Goal: Find specific page/section: Find specific page/section

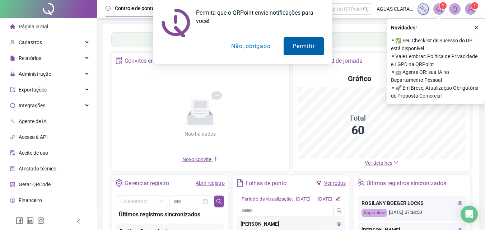
click at [302, 46] on button "Permitir" at bounding box center [304, 46] width 40 height 18
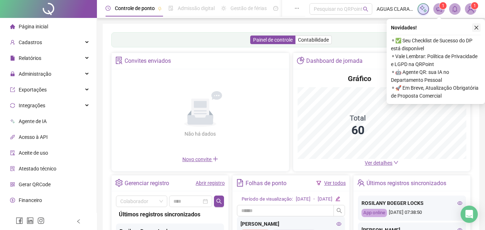
click at [477, 29] on icon "close" at bounding box center [476, 27] width 5 height 5
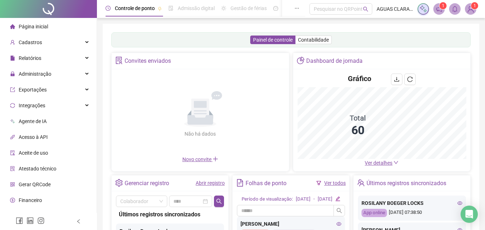
click at [380, 163] on span "Ver detalhes" at bounding box center [379, 163] width 28 height 6
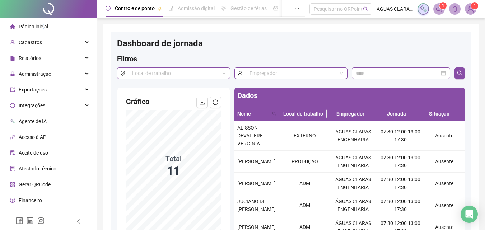
click at [43, 28] on span "Página inicial" at bounding box center [33, 27] width 29 height 6
